Goal: Task Accomplishment & Management: Manage account settings

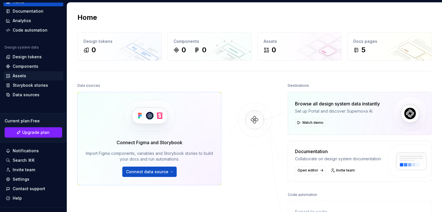
scroll to position [36, 0]
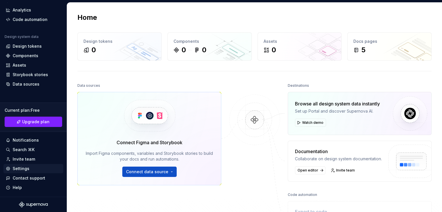
click at [25, 169] on div "Settings" at bounding box center [21, 169] width 17 height 6
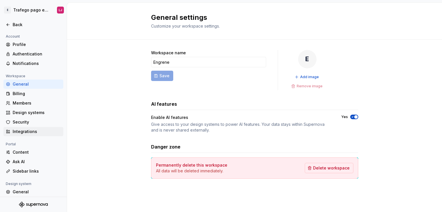
click at [39, 130] on div "Integrations" at bounding box center [37, 132] width 48 height 6
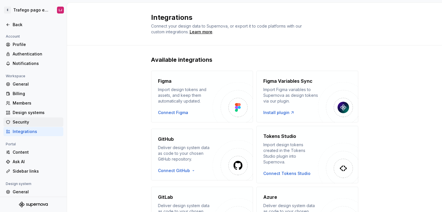
click at [36, 121] on div "Security" at bounding box center [37, 122] width 48 height 6
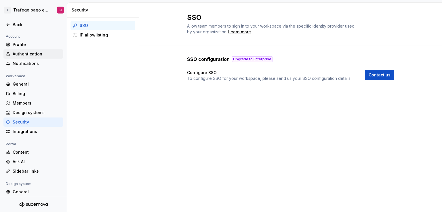
click at [27, 54] on div "Authentication" at bounding box center [37, 54] width 48 height 6
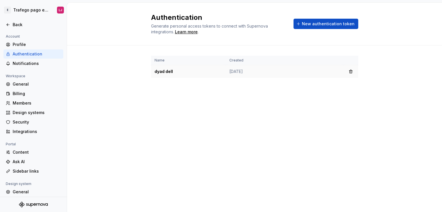
click at [167, 71] on td "dyad dell" at bounding box center [188, 71] width 75 height 13
click at [187, 30] on div "Learn more" at bounding box center [186, 32] width 23 height 6
